Goal: Task Accomplishment & Management: Manage account settings

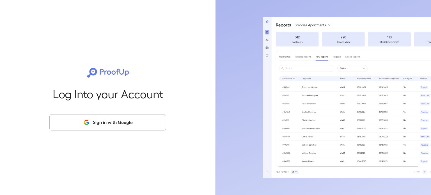
click at [141, 124] on button "Sign in with Google" at bounding box center [107, 122] width 117 height 16
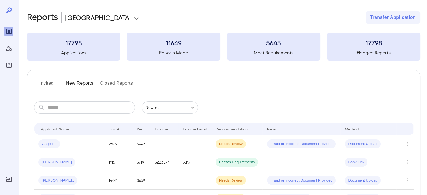
click at [88, 107] on input "text" at bounding box center [91, 107] width 87 height 12
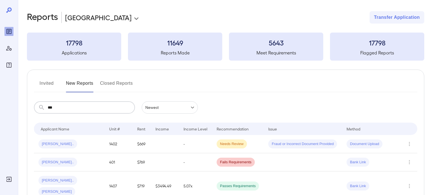
type input "***"
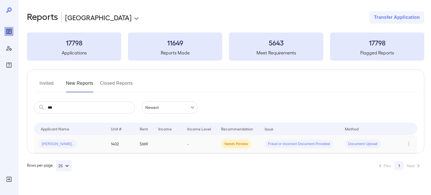
click at [55, 143] on span "[PERSON_NAME].." at bounding box center [57, 143] width 39 height 5
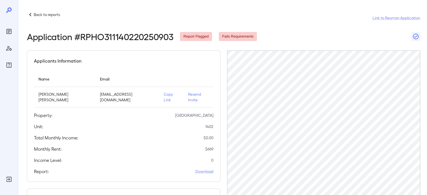
click at [188, 93] on p "Resend Invite" at bounding box center [198, 96] width 21 height 11
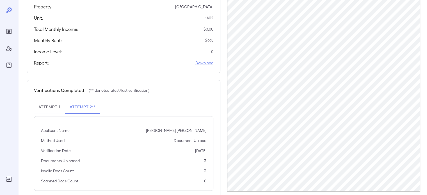
scroll to position [116, 0]
